Goal: Task Accomplishment & Management: Manage account settings

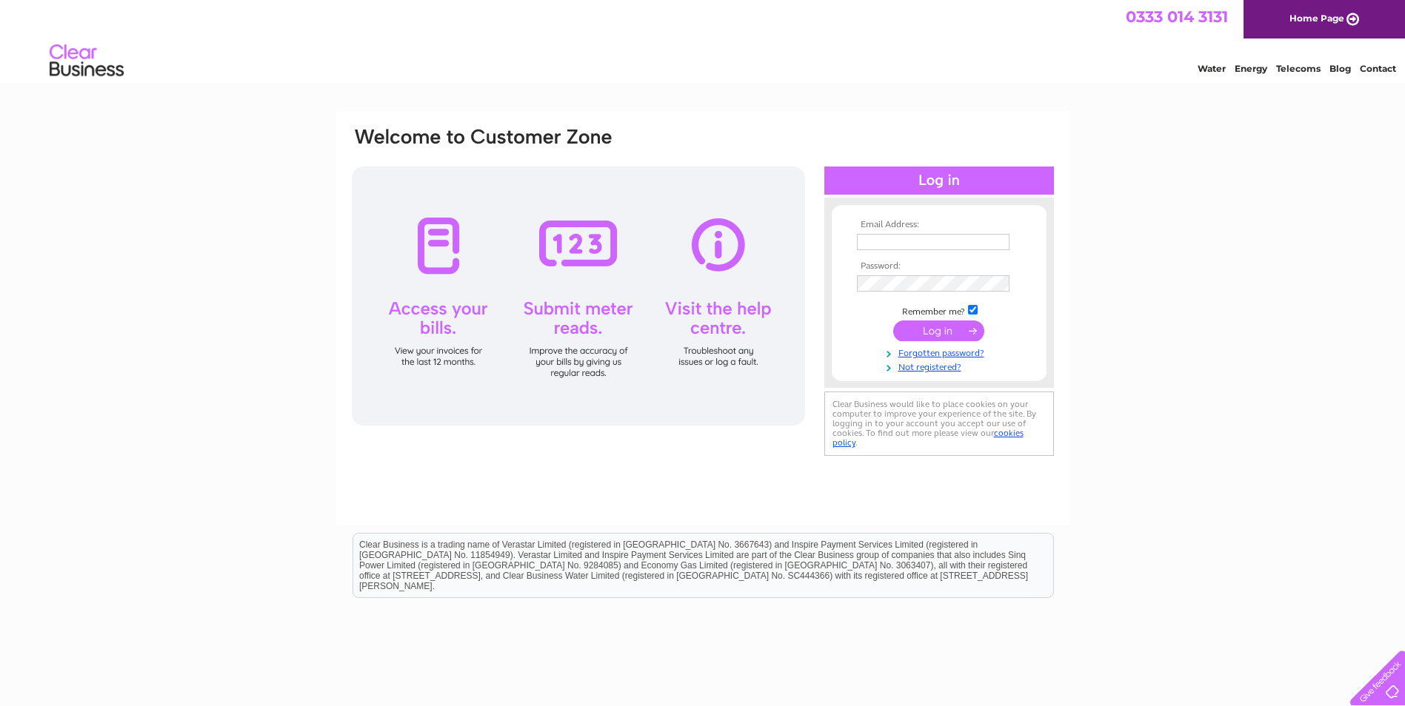
type input "shjbuilding@gmail.com"
click at [920, 327] on input "submit" at bounding box center [938, 331] width 91 height 21
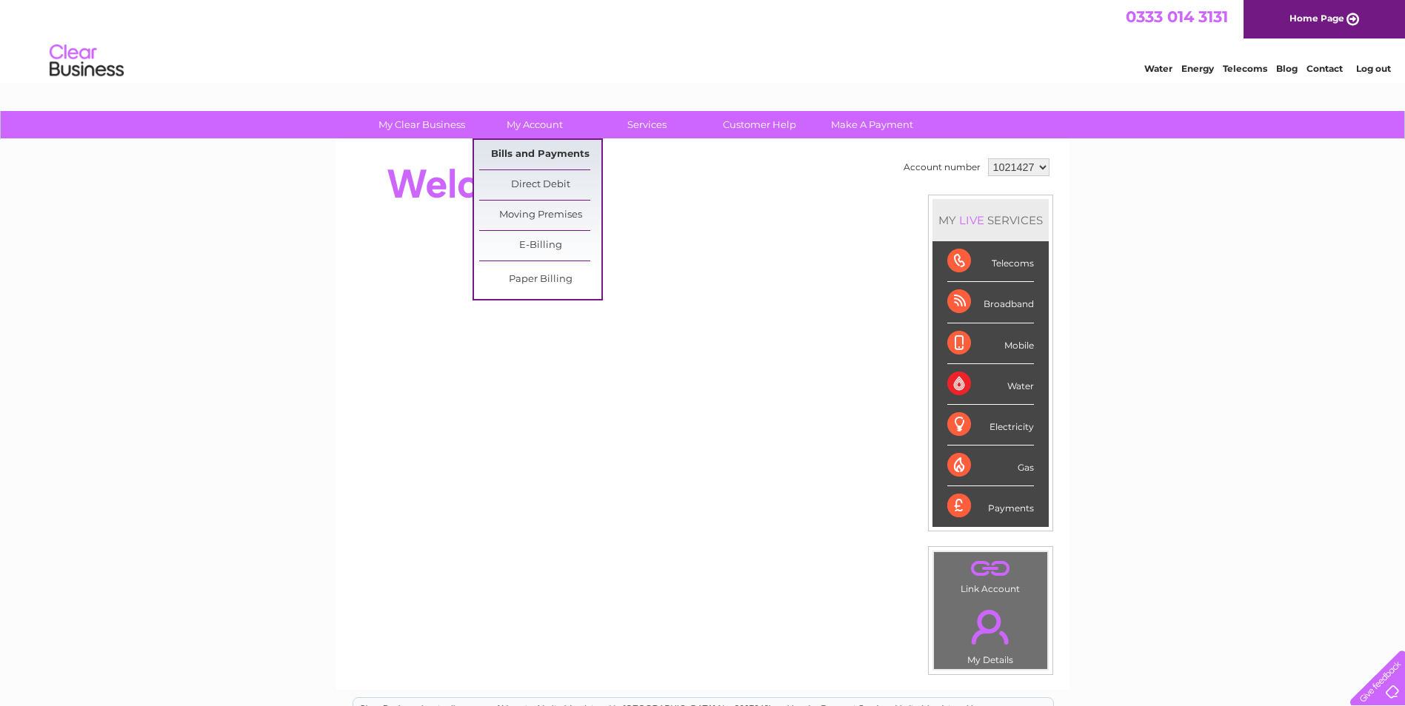
click at [526, 155] on link "Bills and Payments" at bounding box center [540, 155] width 122 height 30
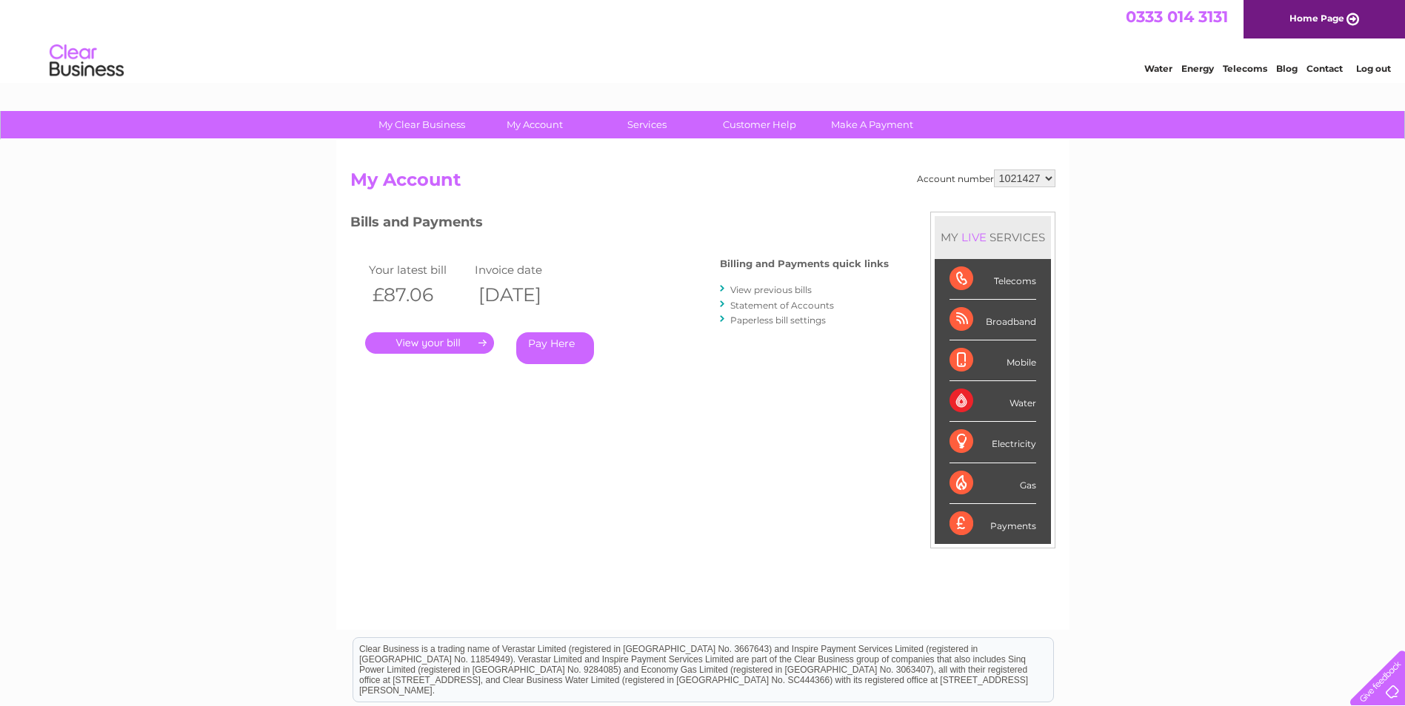
click at [414, 344] on link "." at bounding box center [429, 342] width 129 height 21
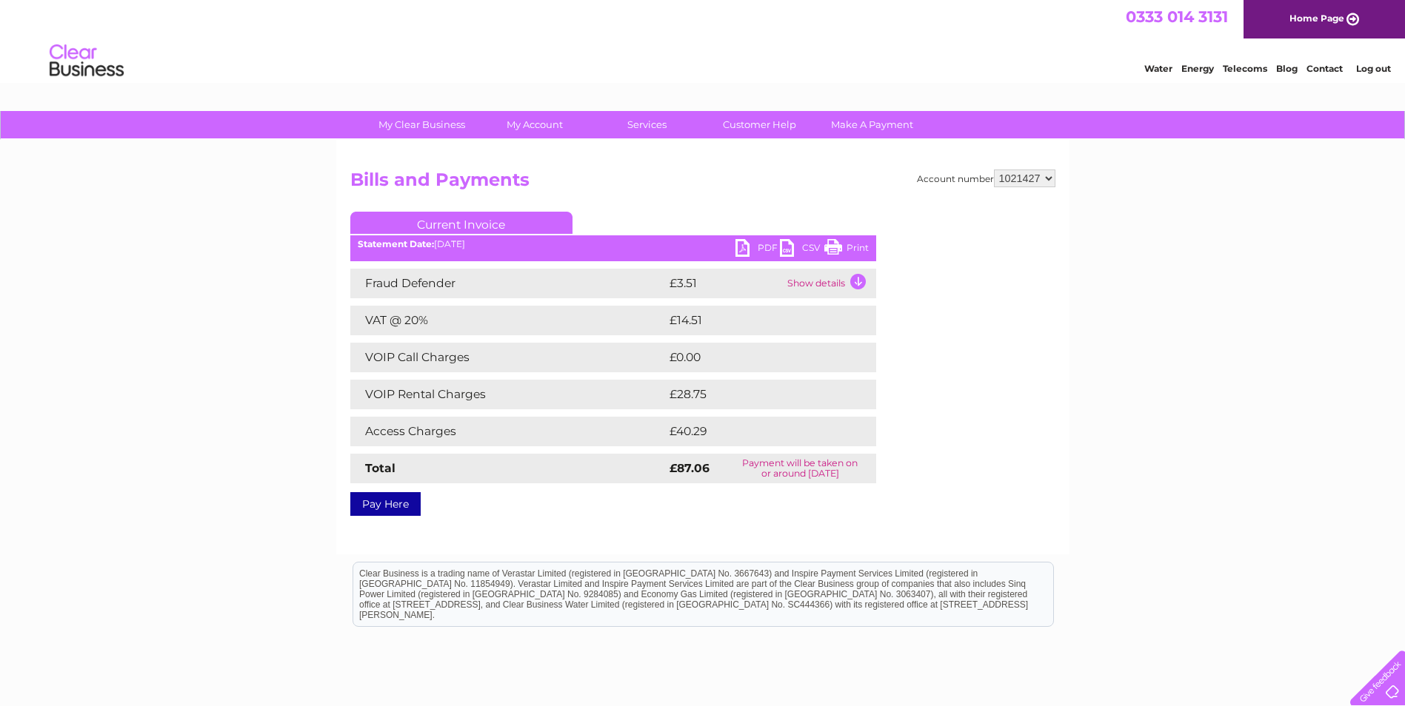
click at [830, 248] on link "Print" at bounding box center [846, 249] width 44 height 21
